Goal: Task Accomplishment & Management: Manage account settings

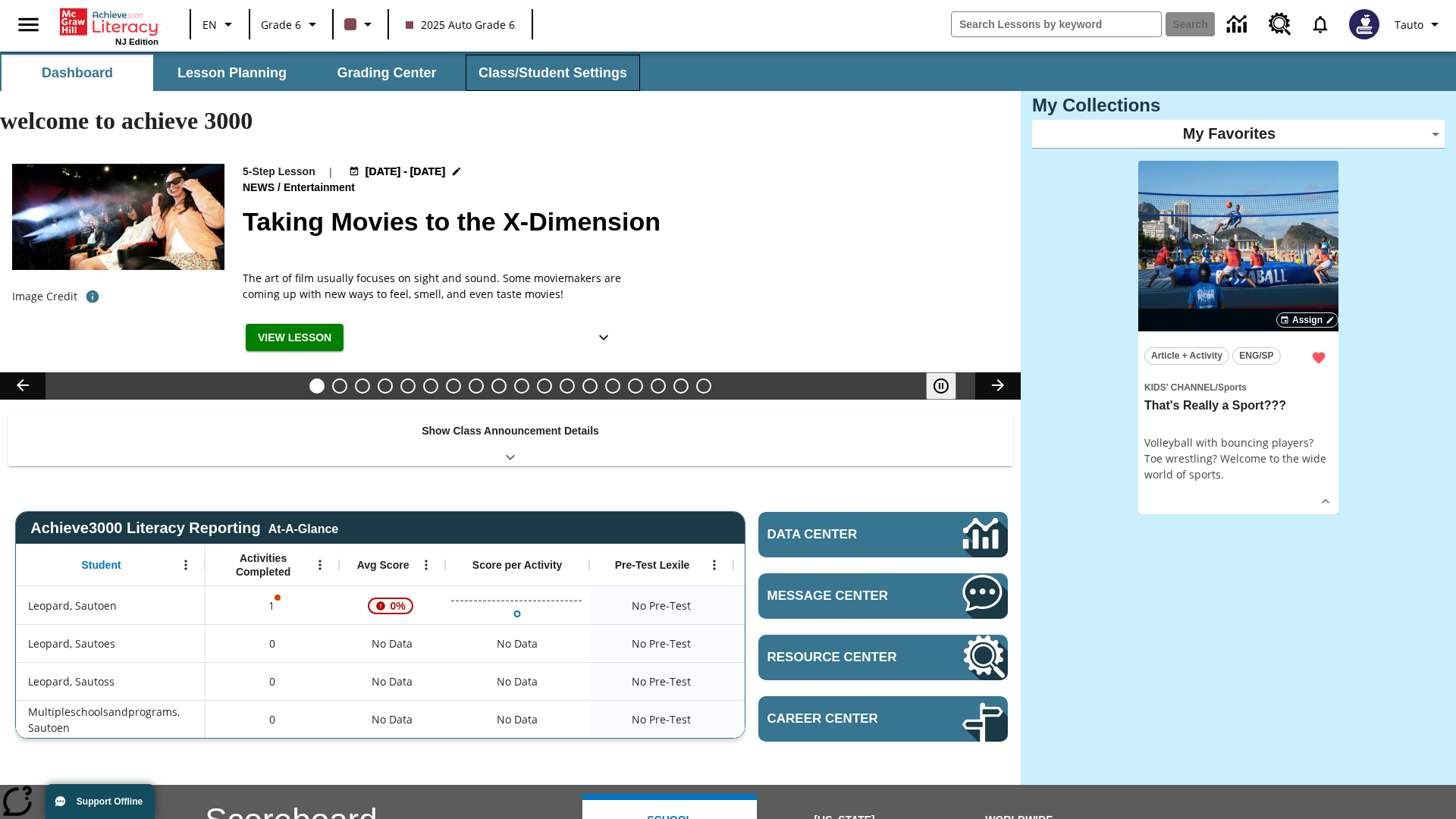
click at [551, 73] on button "Class/Student Settings" at bounding box center [553, 73] width 174 height 36
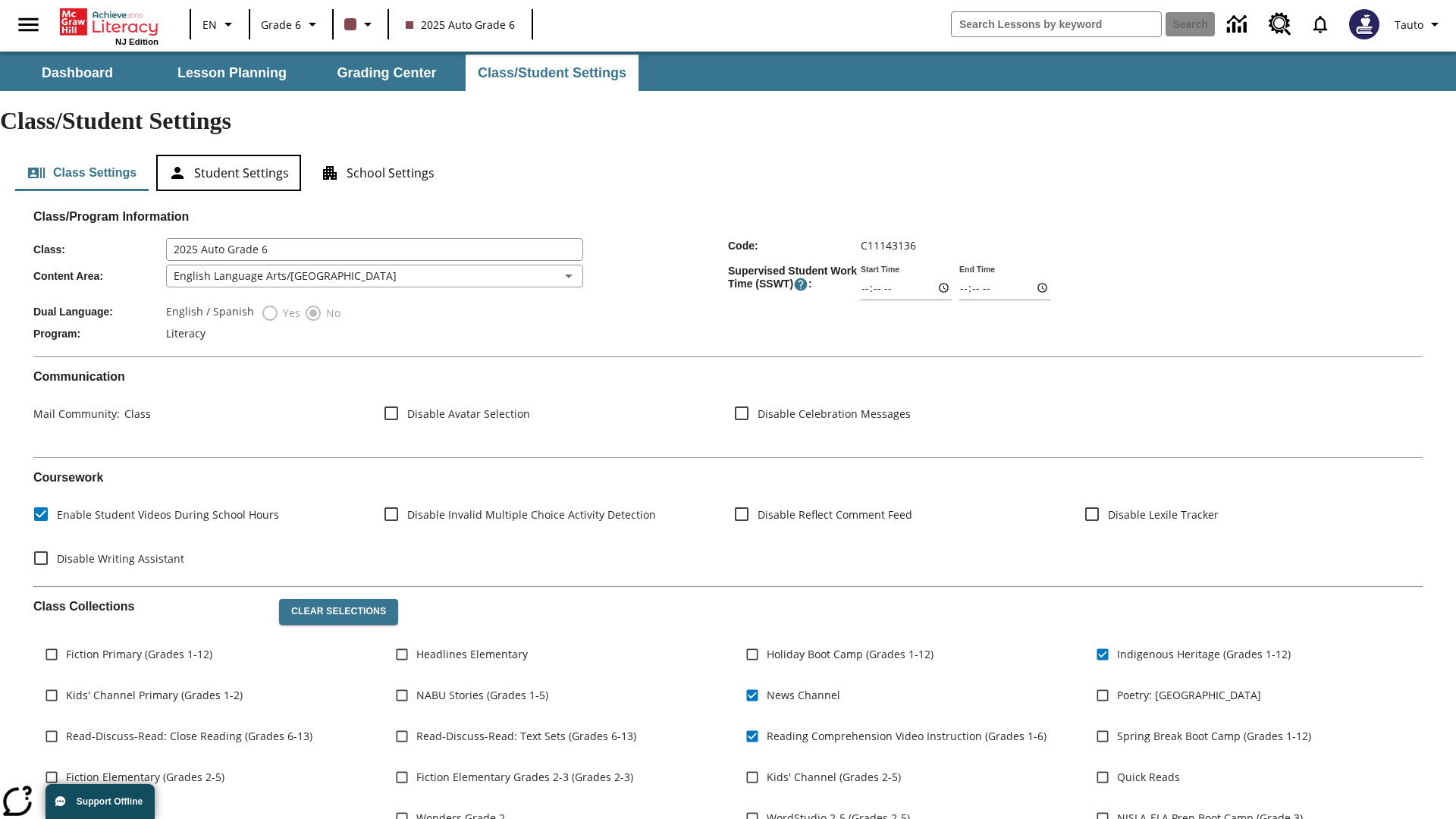
click at [228, 155] on button "Student Settings" at bounding box center [228, 173] width 145 height 36
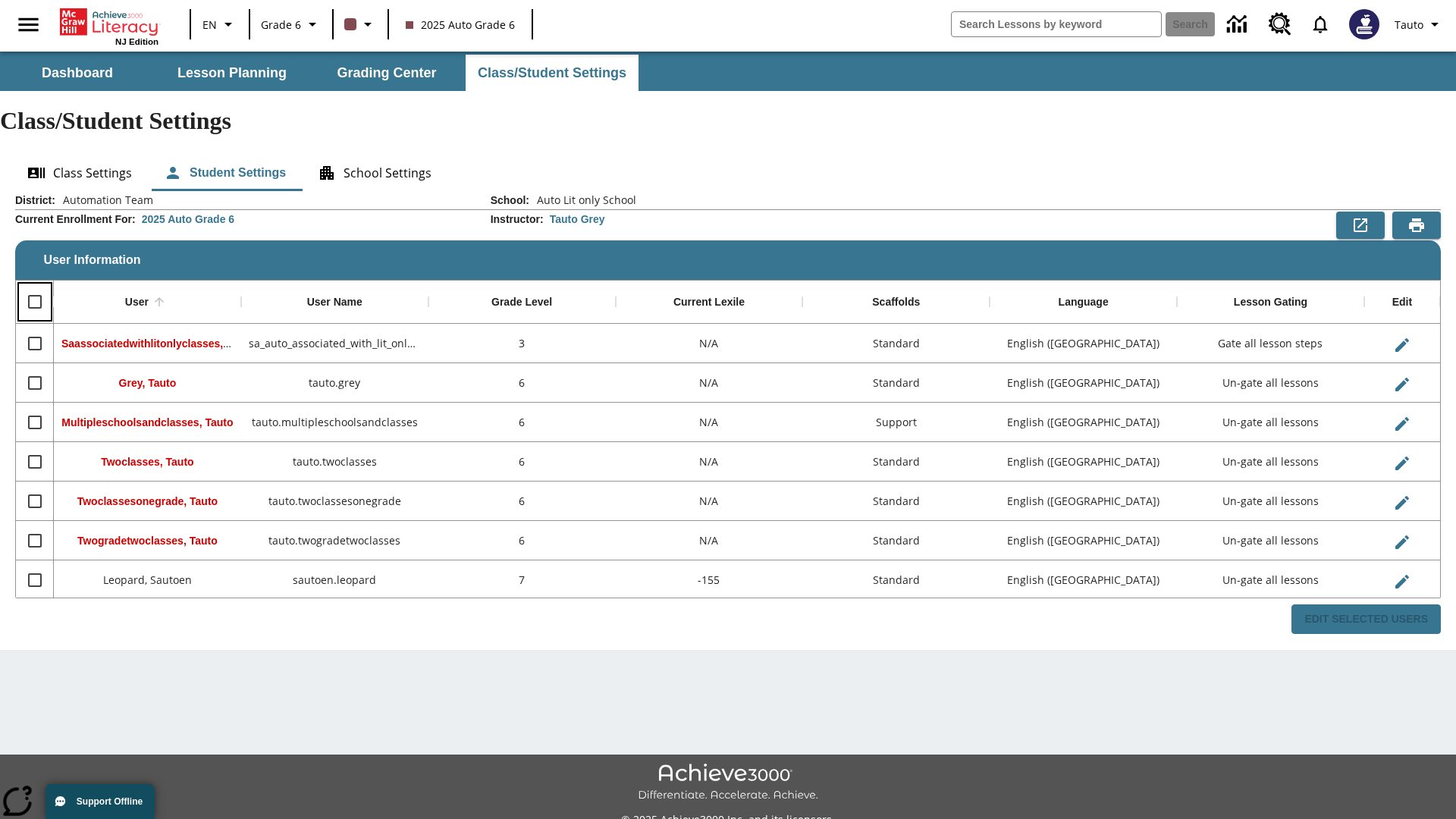
click at [35, 286] on input "Select all rows" at bounding box center [35, 301] width 32 height 32
checkbox input "true"
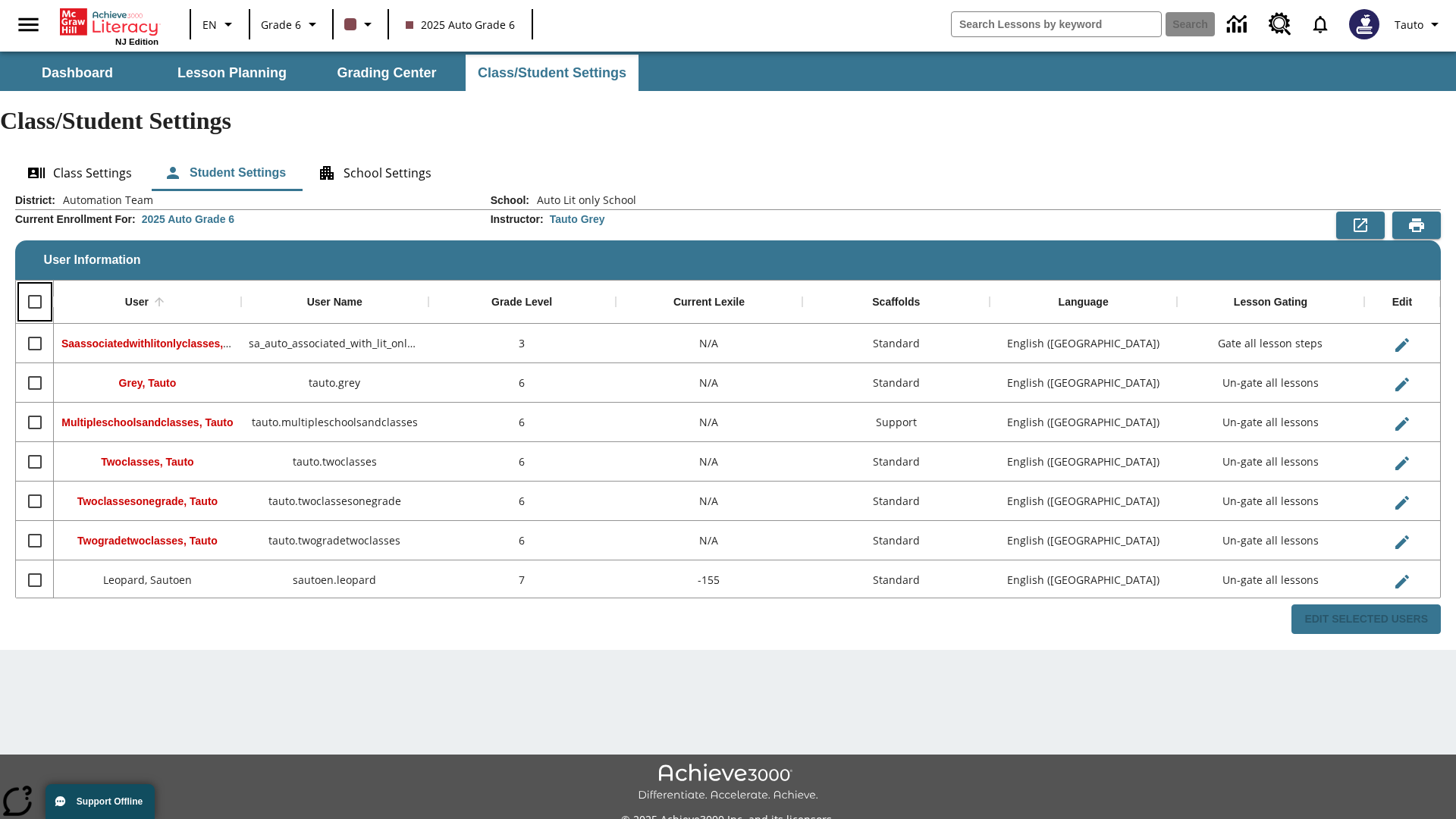
checkbox input "true"
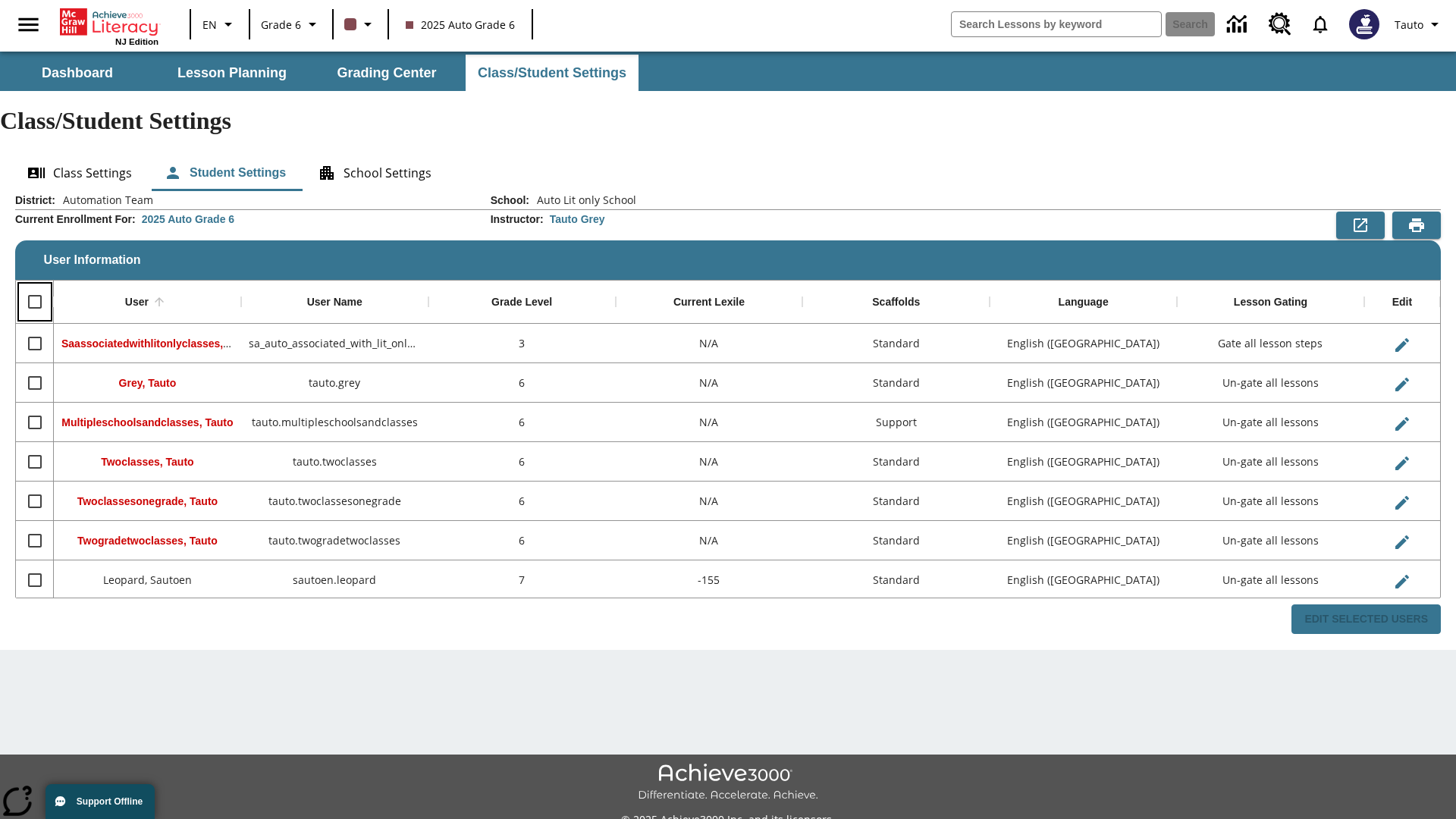
checkbox input "true"
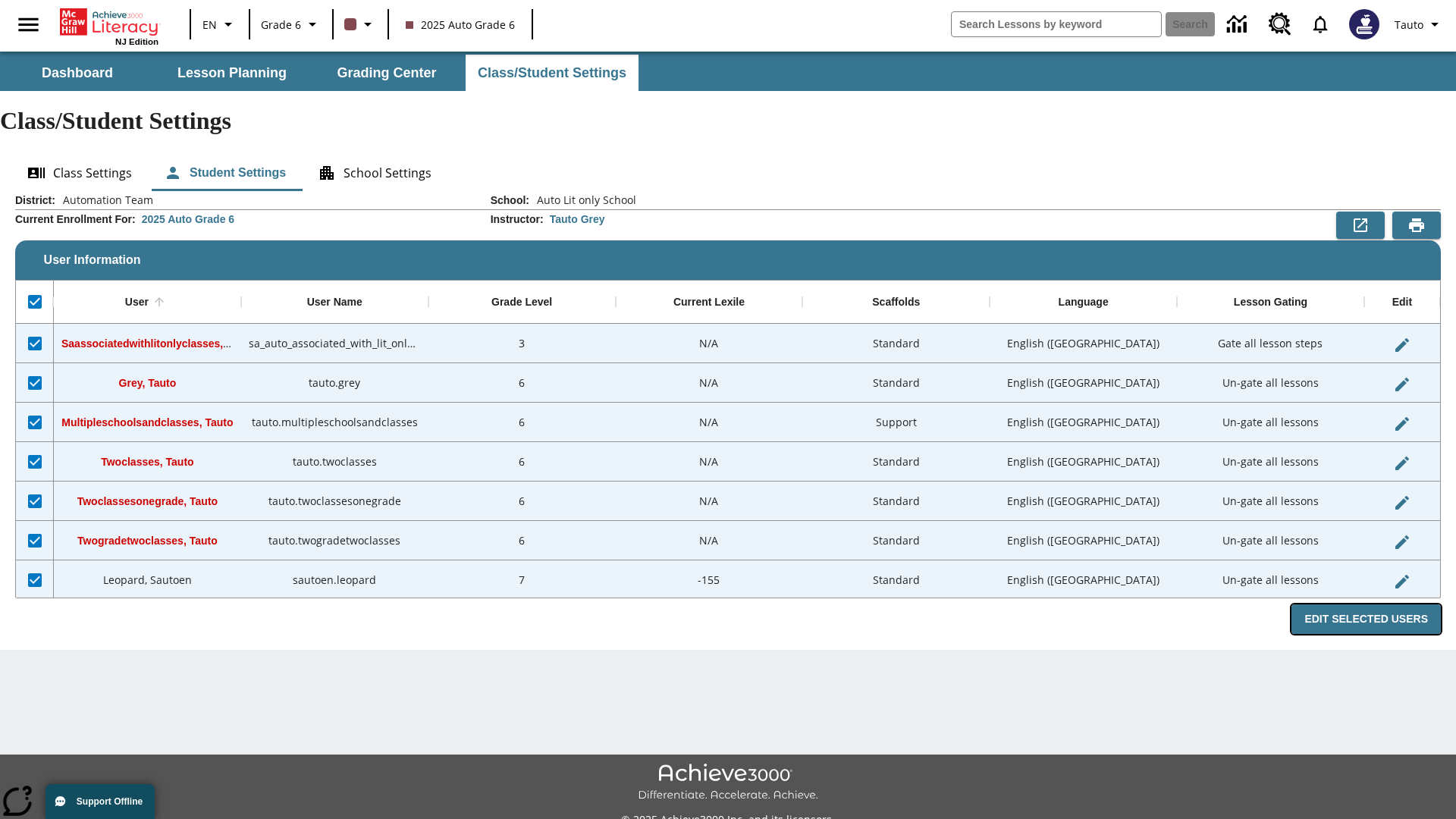
click at [1372, 604] on button "Edit Selected Users" at bounding box center [1366, 619] width 149 height 30
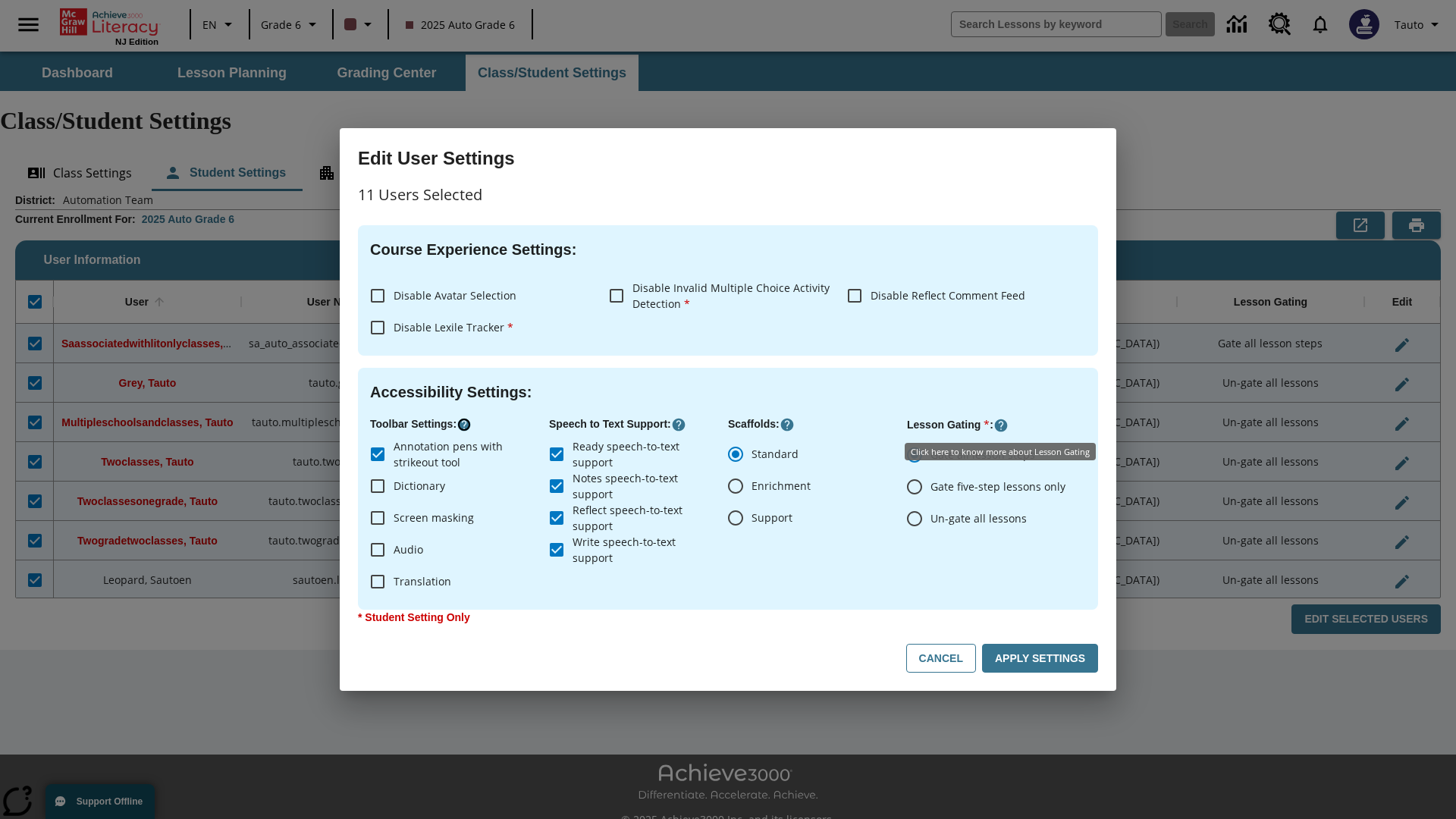
click at [467, 424] on icon "Click here to know more about" at bounding box center [464, 424] width 15 height 15
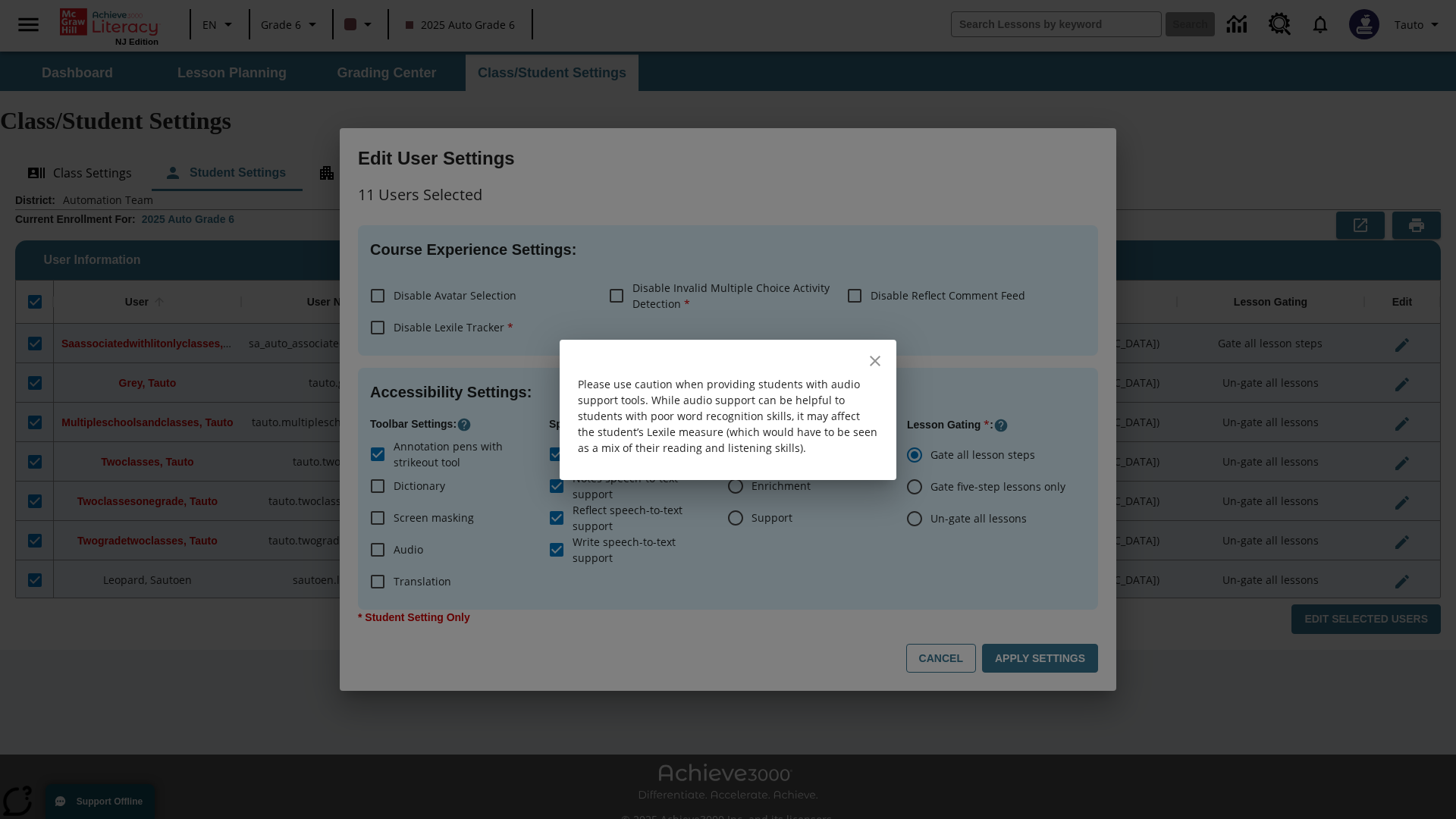
click at [875, 360] on icon "close" at bounding box center [875, 361] width 11 height 11
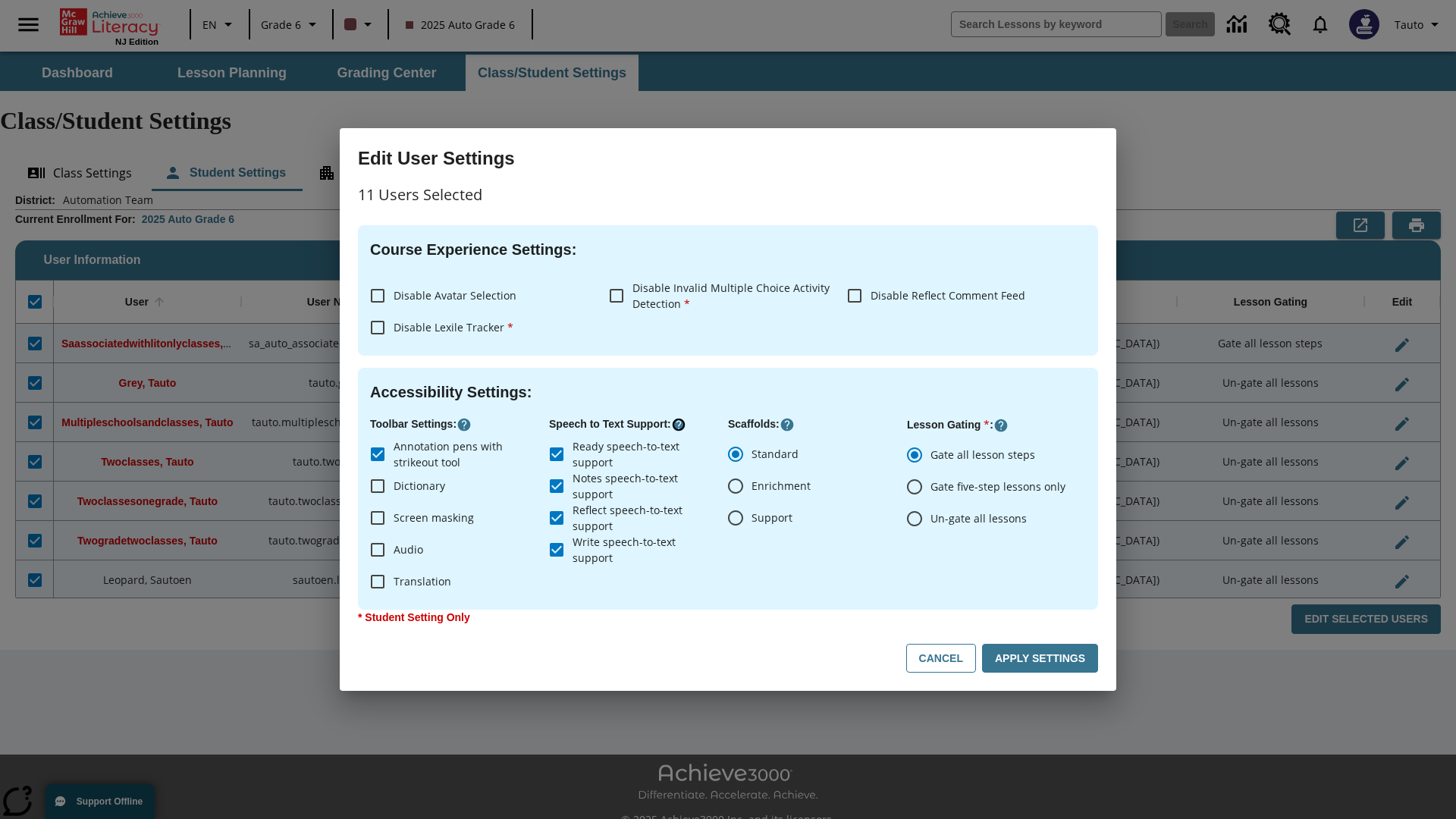
click at [682, 424] on icon "Click here to know more about" at bounding box center [679, 424] width 15 height 15
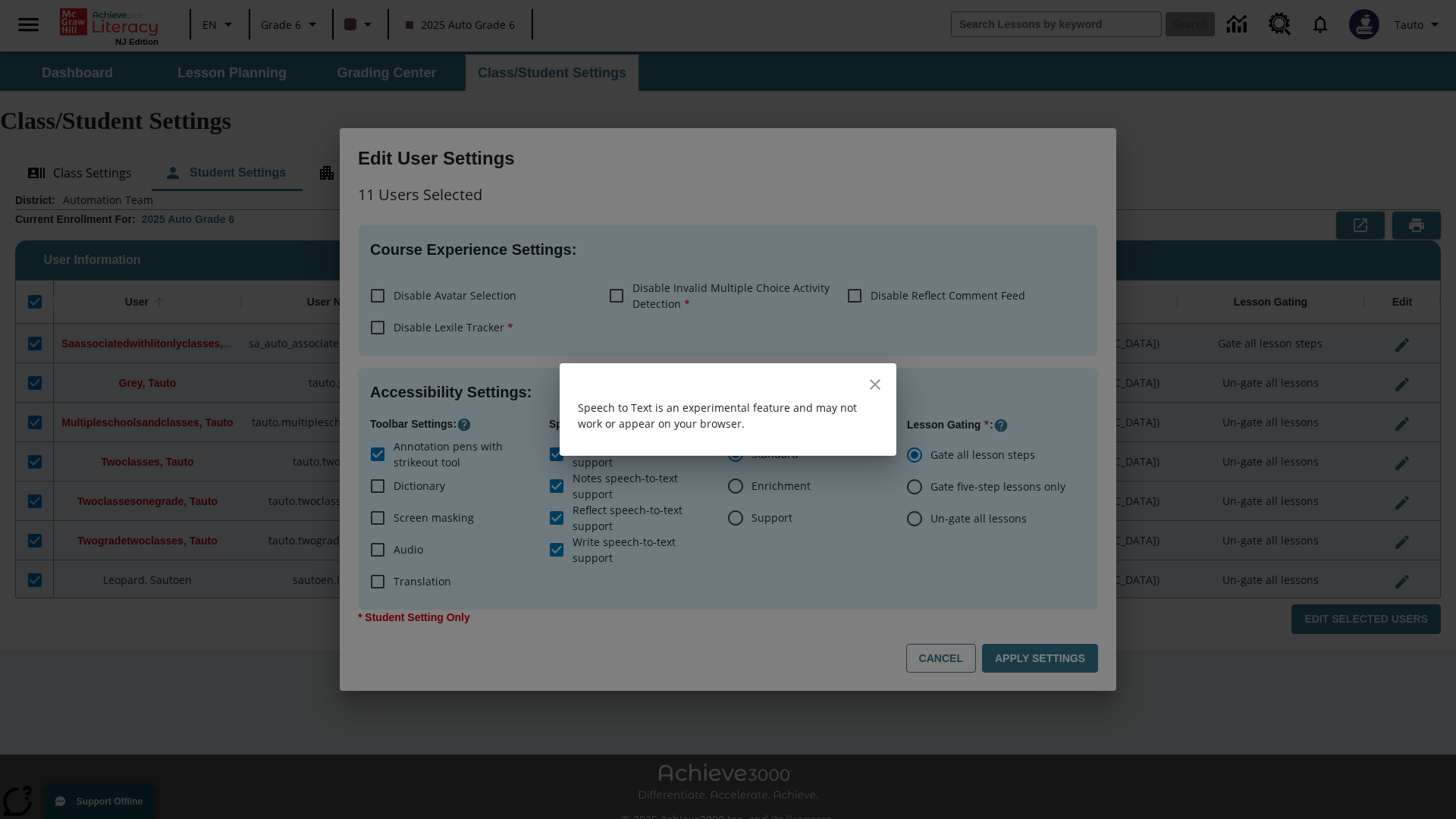
click at [875, 384] on icon "close" at bounding box center [875, 384] width 11 height 11
